Goal: Transaction & Acquisition: Purchase product/service

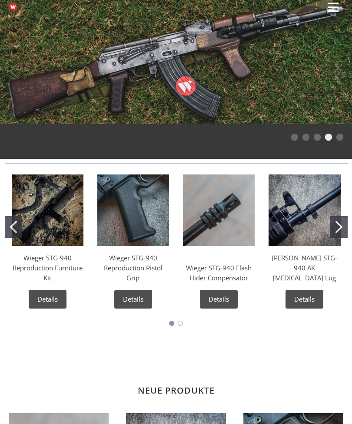
scroll to position [7, 0]
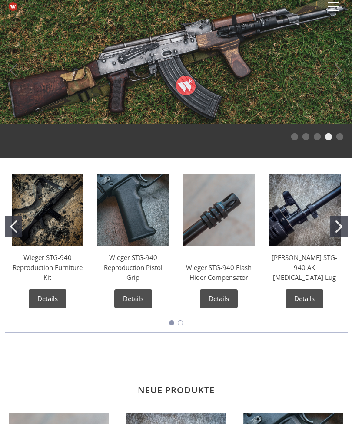
click at [55, 213] on img "Wieger STG-940 Reproduction Furniture Kit" at bounding box center [48, 210] width 72 height 72
click at [54, 304] on link "Details" at bounding box center [48, 299] width 38 height 19
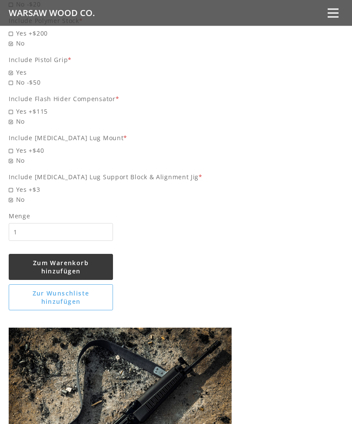
scroll to position [876, 0]
click at [85, 258] on button "Zum Warenkorb hinzufügen" at bounding box center [61, 267] width 104 height 26
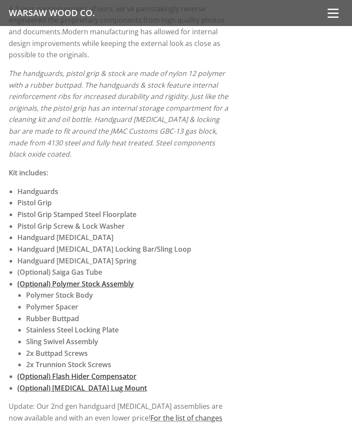
scroll to position [0, 0]
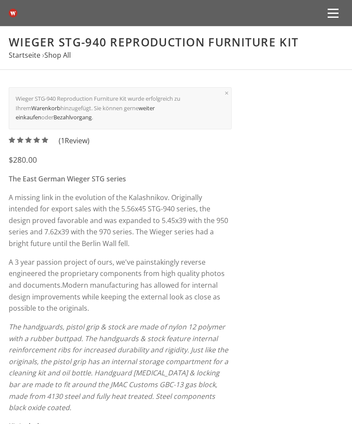
click at [337, 13] on span at bounding box center [332, 13] width 11 height 1
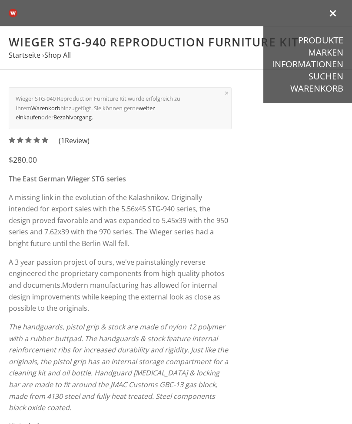
click at [324, 89] on link "Warenkorb" at bounding box center [316, 88] width 53 height 11
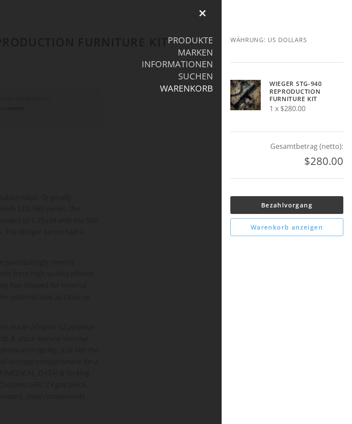
click at [316, 199] on link "Bezahlvorgang" at bounding box center [286, 205] width 113 height 18
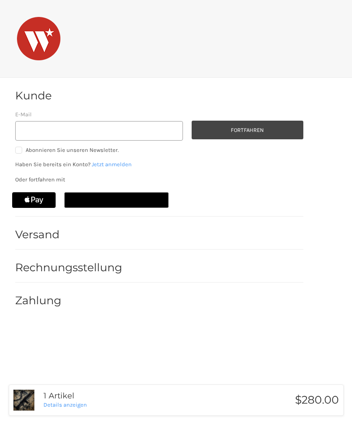
click at [58, 228] on h2 "Versand" at bounding box center [40, 234] width 51 height 13
click at [166, 267] on div at bounding box center [216, 269] width 173 height 11
click at [129, 270] on div "Rechnungsstellung" at bounding box center [159, 268] width 288 height 30
click at [99, 299] on div at bounding box center [188, 302] width 229 height 11
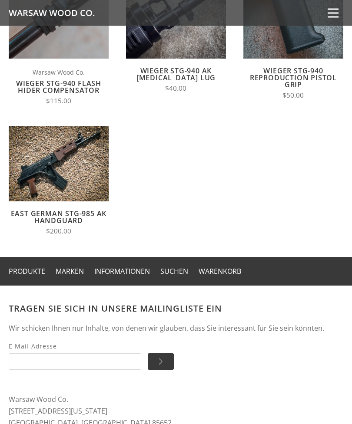
scroll to position [464, 0]
